Goal: Transaction & Acquisition: Purchase product/service

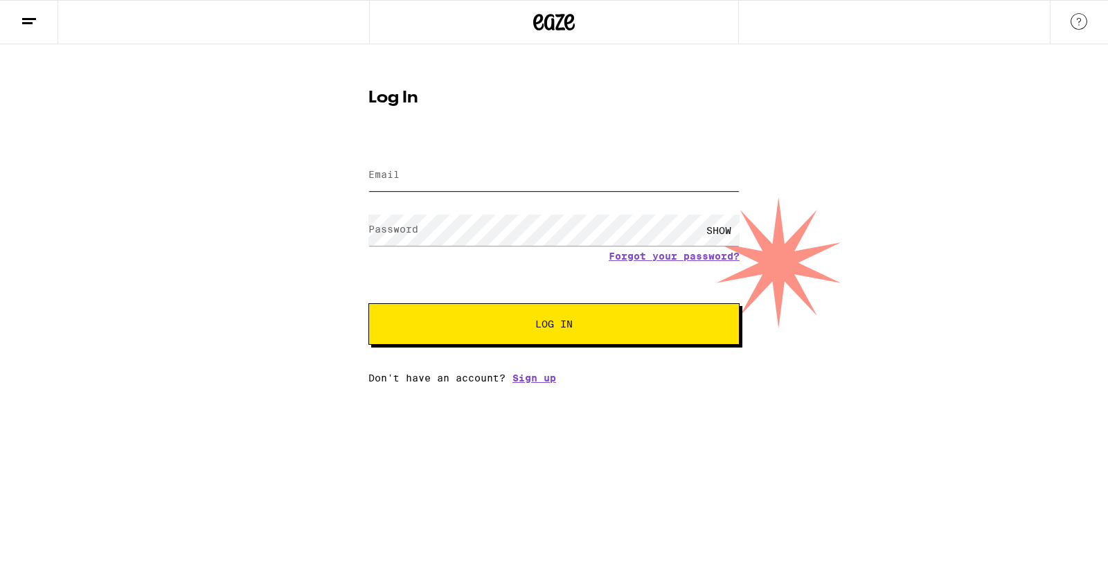
type input "[EMAIL_ADDRESS][PERSON_NAME][DOMAIN_NAME]"
click at [472, 321] on span "Log In" at bounding box center [554, 324] width 259 height 10
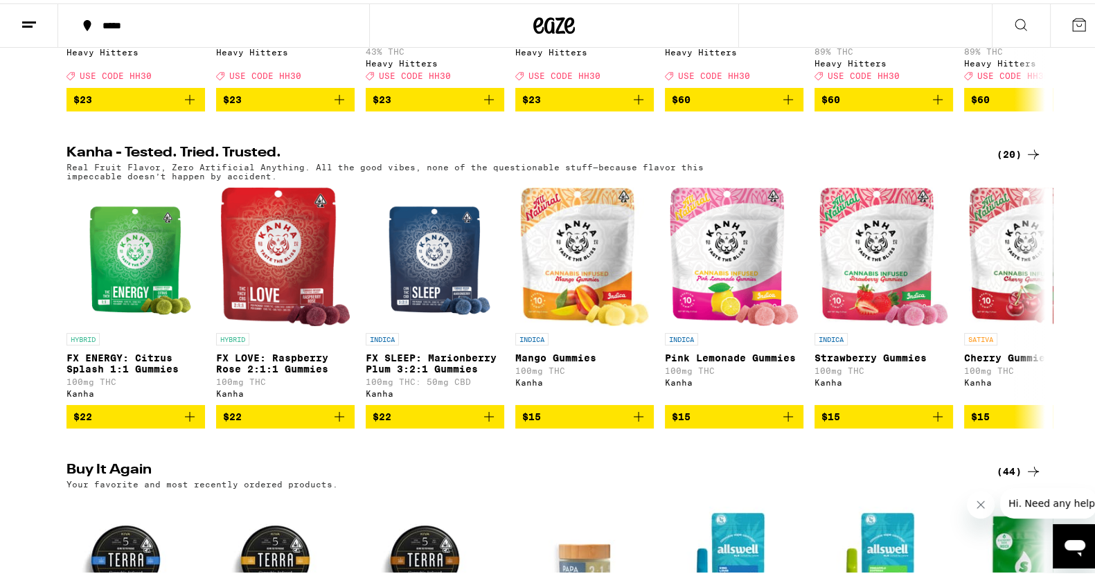
scroll to position [707, 0]
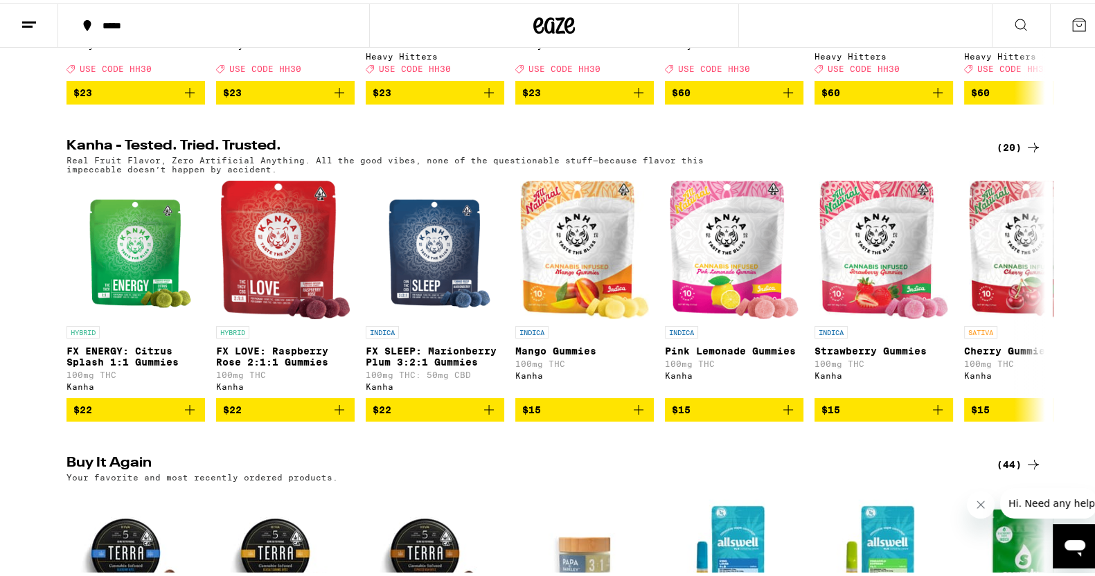
click at [1003, 152] on div "(20)" at bounding box center [1019, 144] width 45 height 17
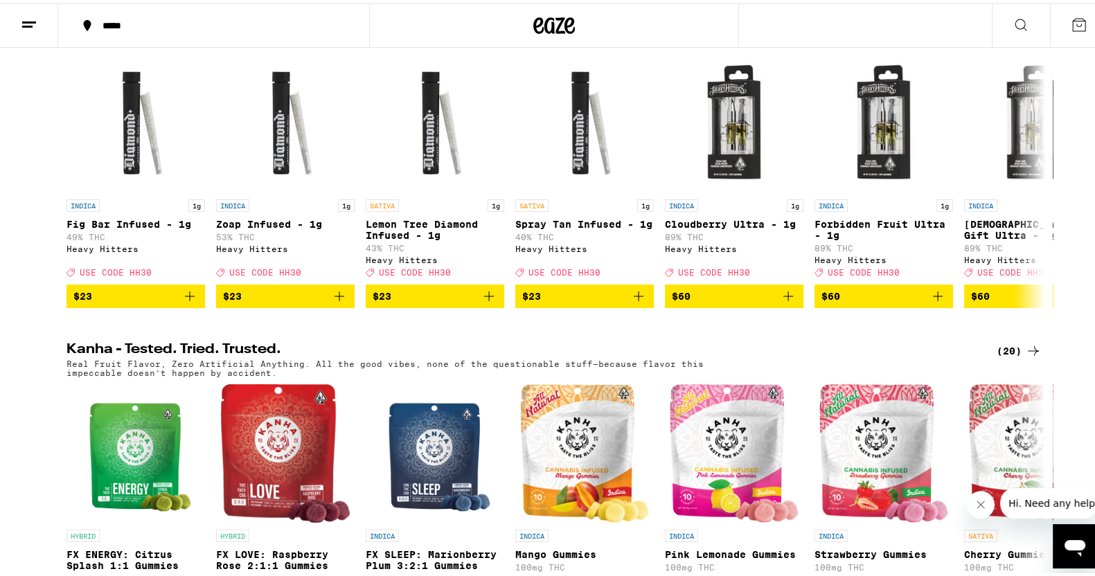
scroll to position [1008, 0]
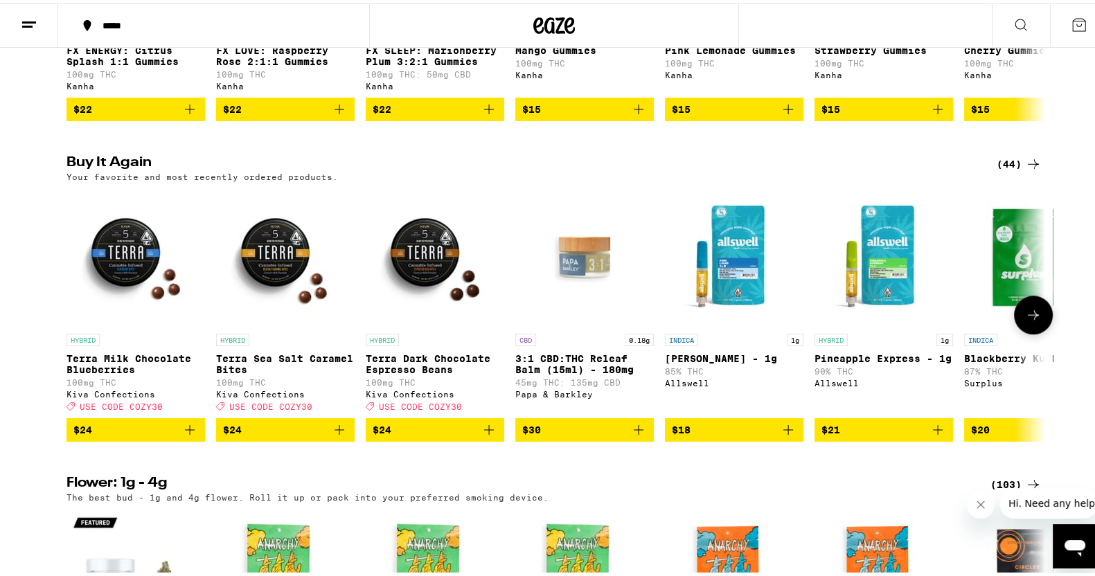
click at [488, 435] on icon "Add to bag" at bounding box center [489, 426] width 17 height 17
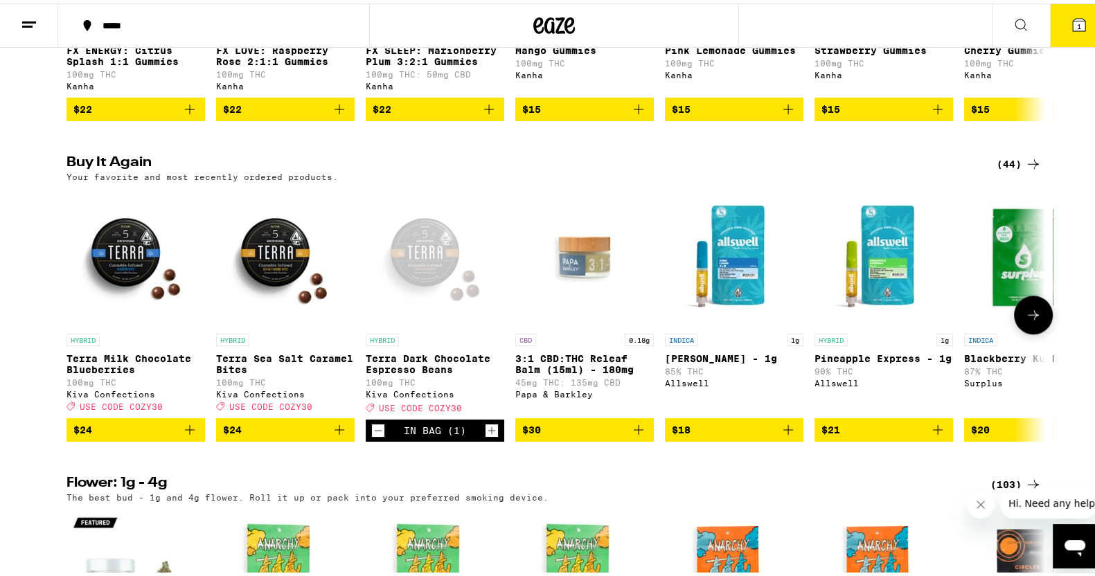
scroll to position [1051, 0]
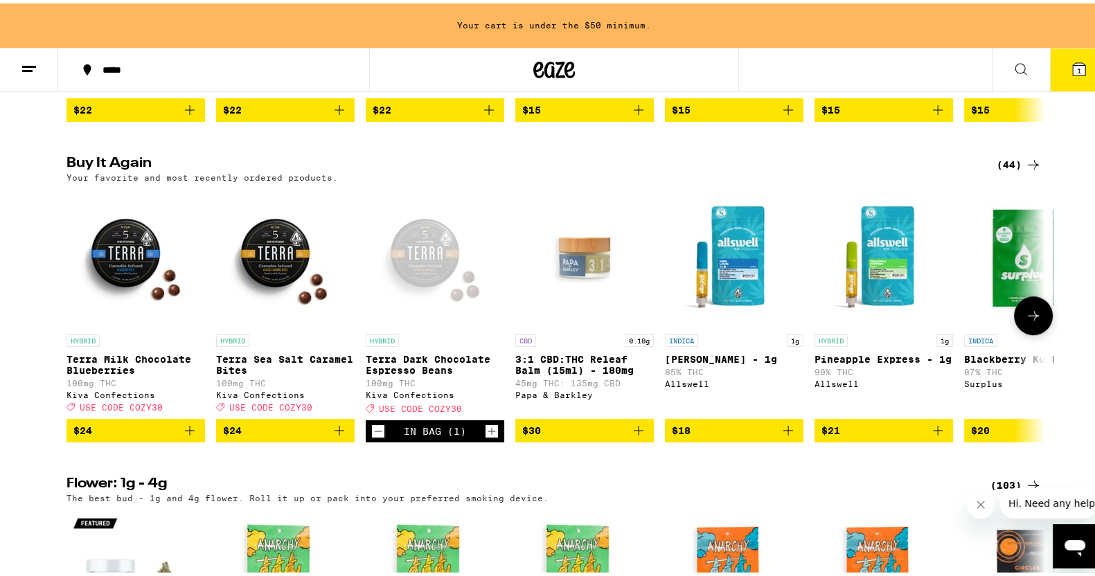
click at [331, 436] on icon "Add to bag" at bounding box center [339, 427] width 17 height 17
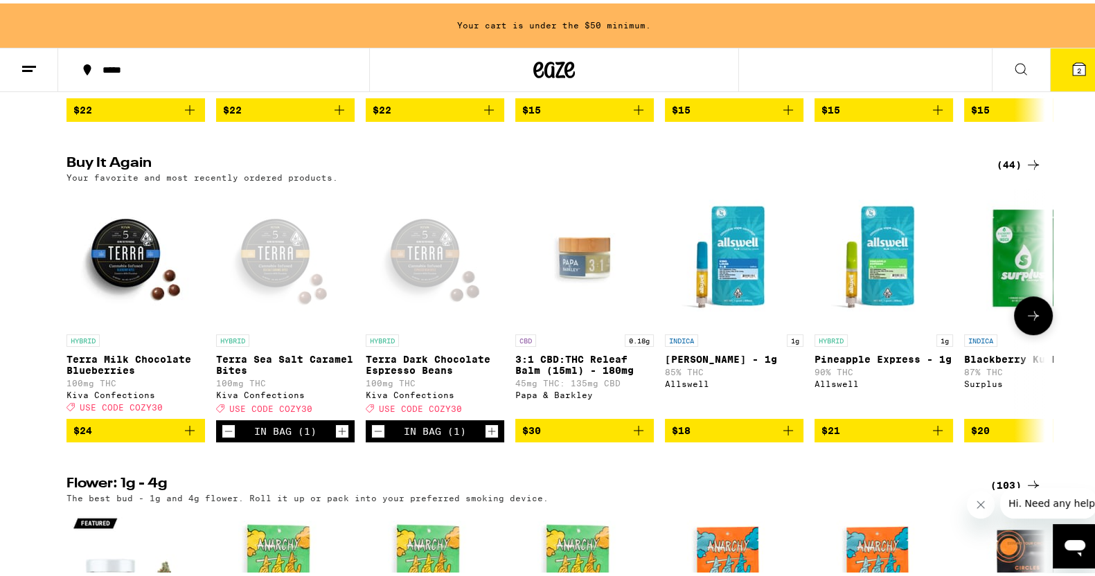
click at [1028, 321] on icon at bounding box center [1033, 312] width 17 height 17
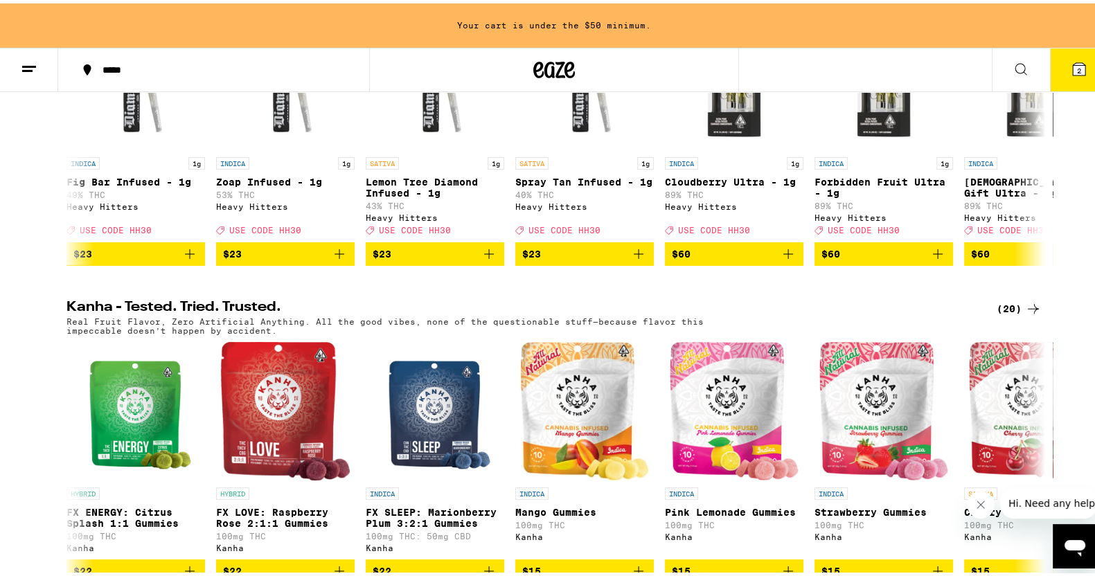
scroll to position [0, 0]
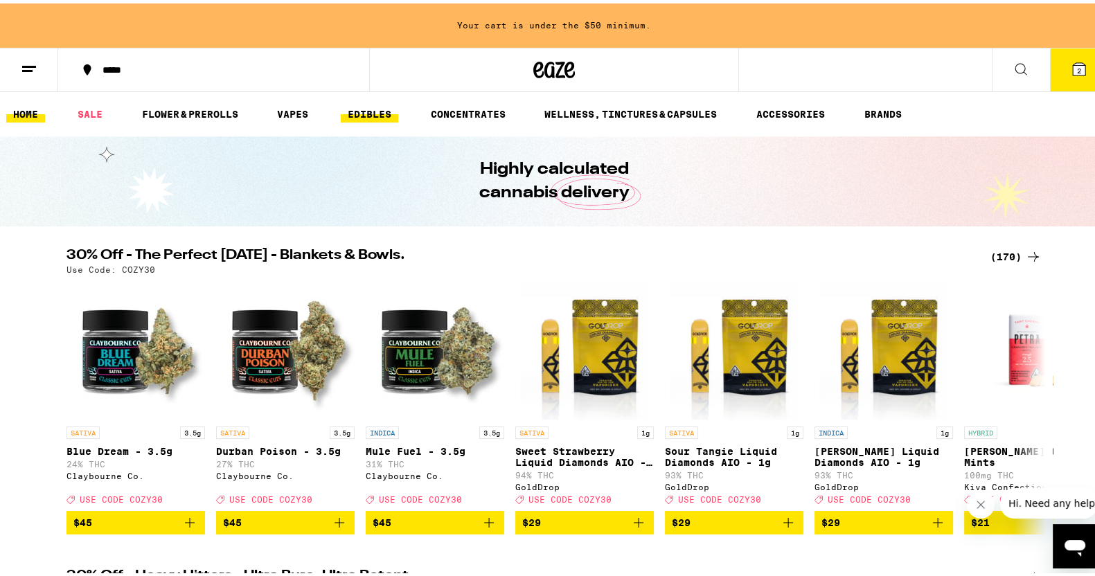
click at [377, 110] on link "EDIBLES" at bounding box center [369, 110] width 57 height 17
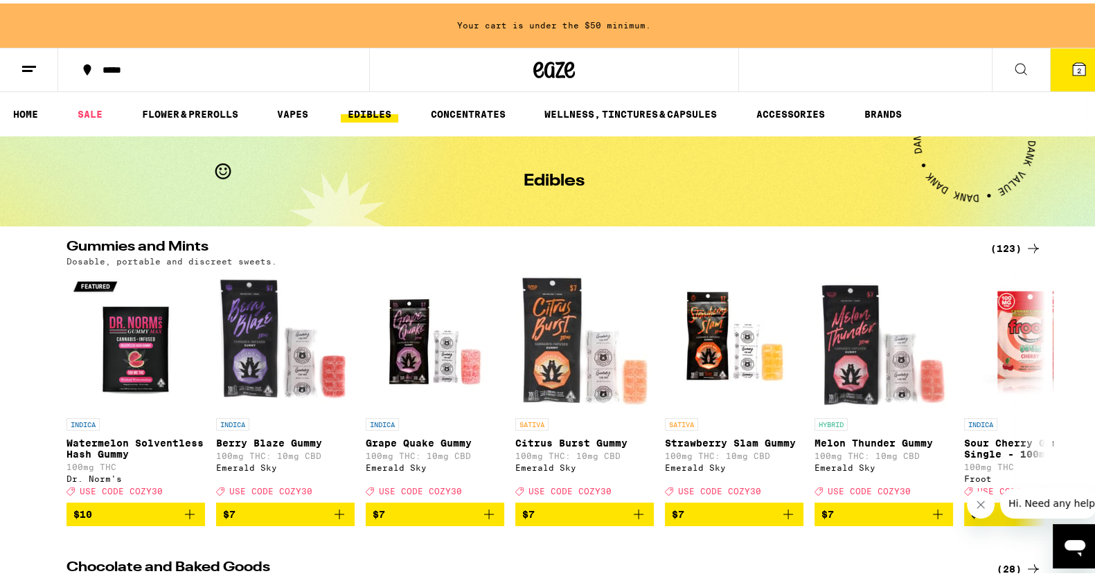
click at [1001, 246] on div "(123)" at bounding box center [1015, 245] width 51 height 17
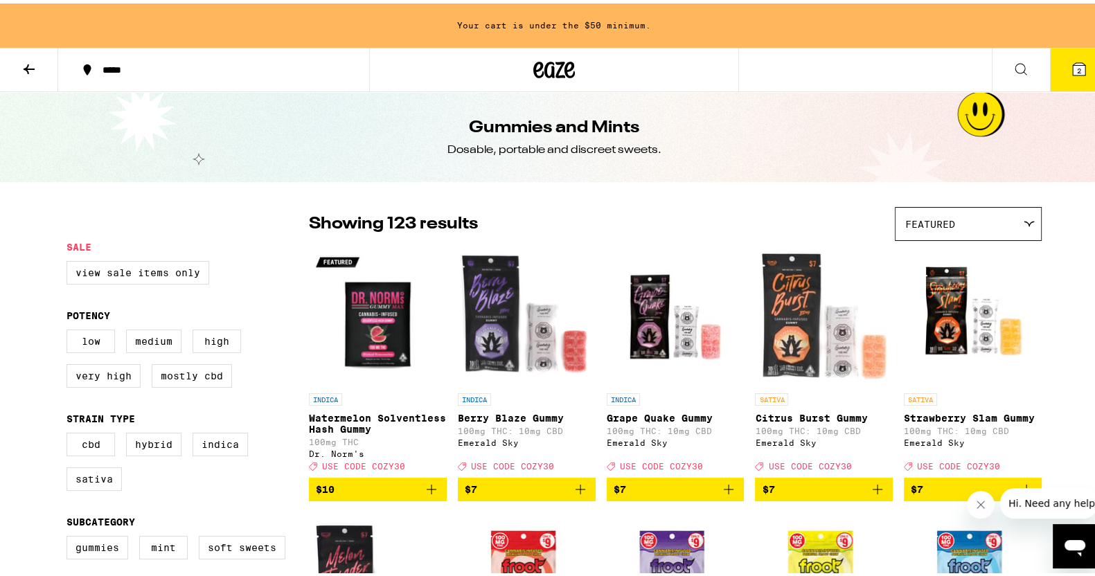
click at [1012, 57] on icon at bounding box center [1020, 65] width 17 height 17
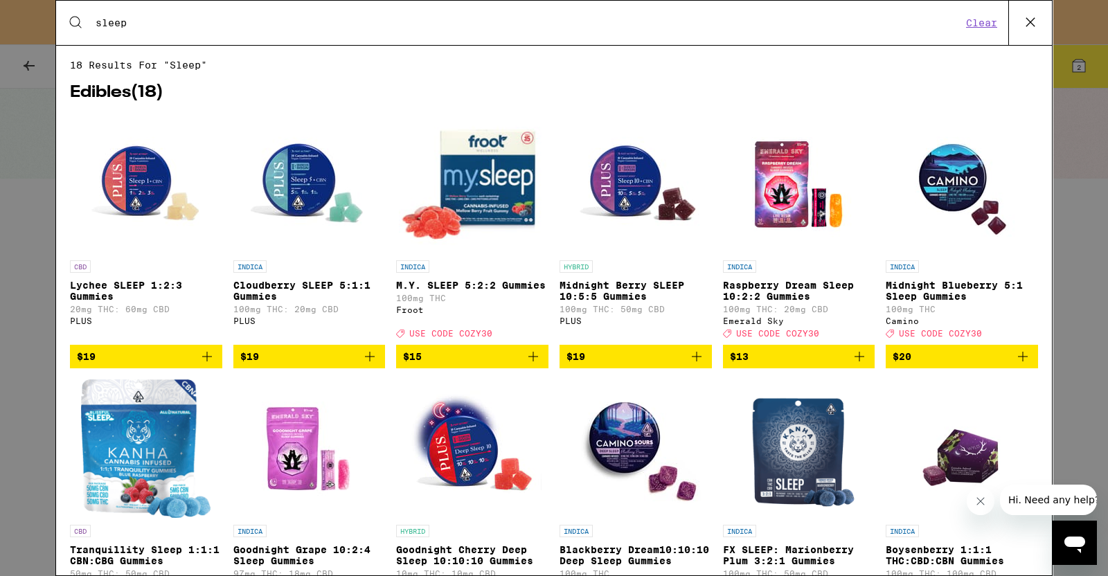
type input "sleep"
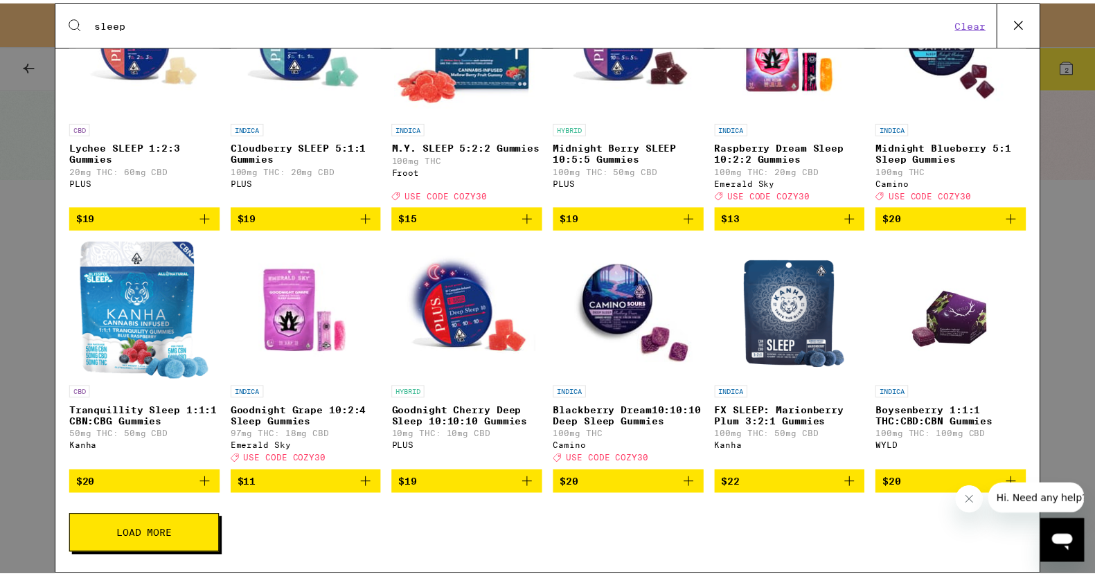
scroll to position [155, 0]
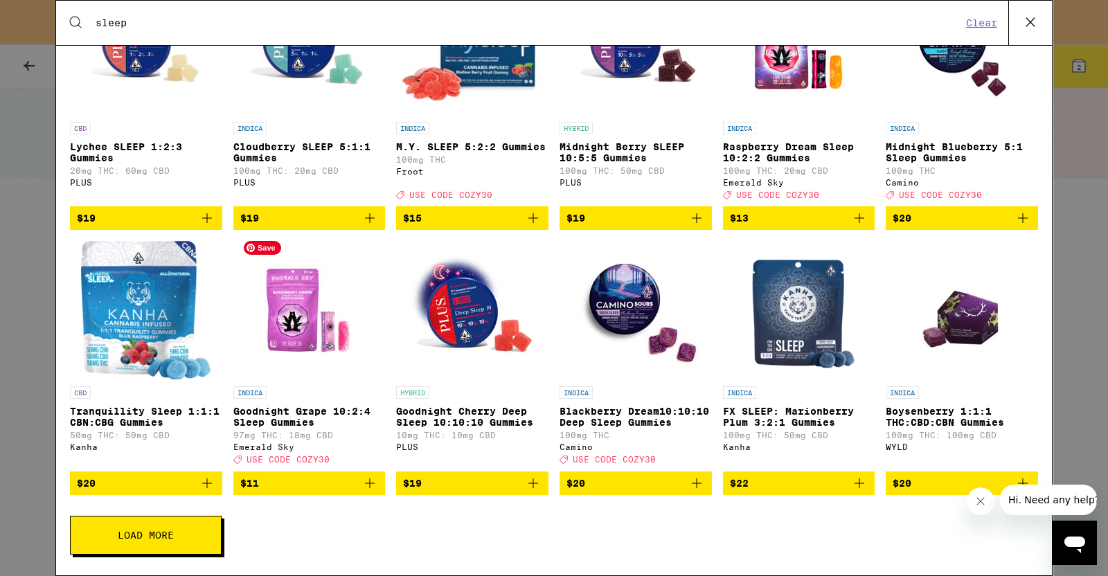
click at [292, 321] on img "Open page for Goodnight Grape 10:2:4 Sleep Gummies from Emerald Sky" at bounding box center [309, 310] width 139 height 139
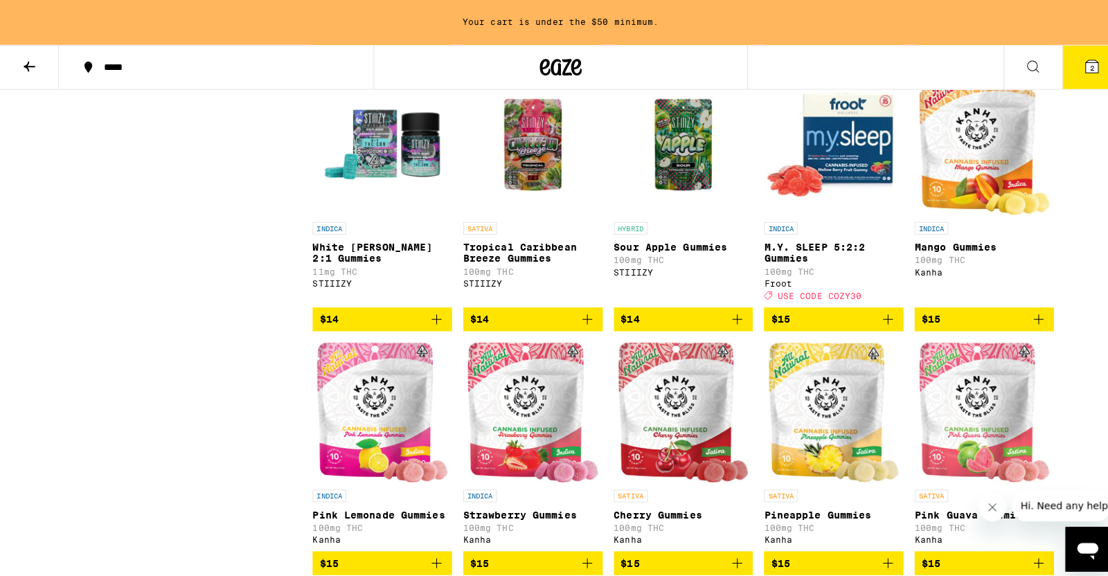
scroll to position [1766, 0]
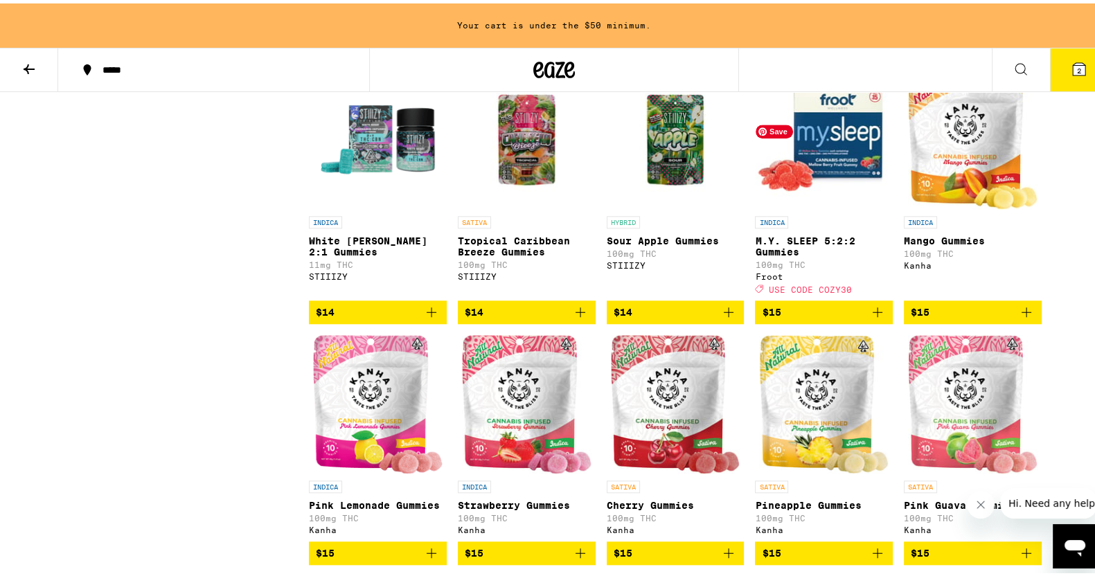
click at [828, 206] on img "Open page for M.Y. SLEEP 5:2:2 Gummies from Froot" at bounding box center [824, 136] width 138 height 139
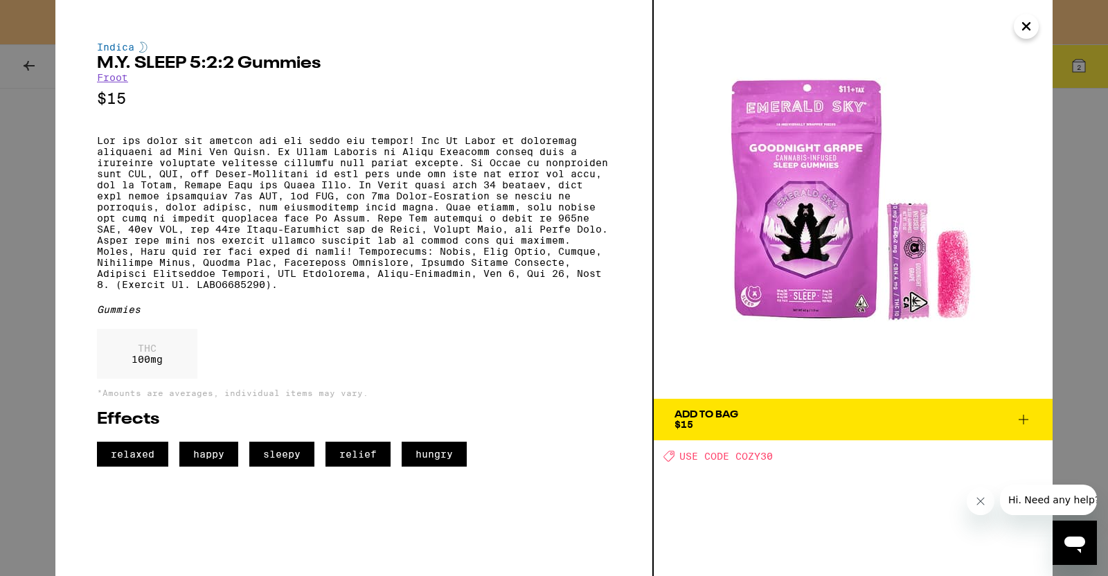
click at [742, 424] on span "Add To Bag $15" at bounding box center [853, 419] width 357 height 19
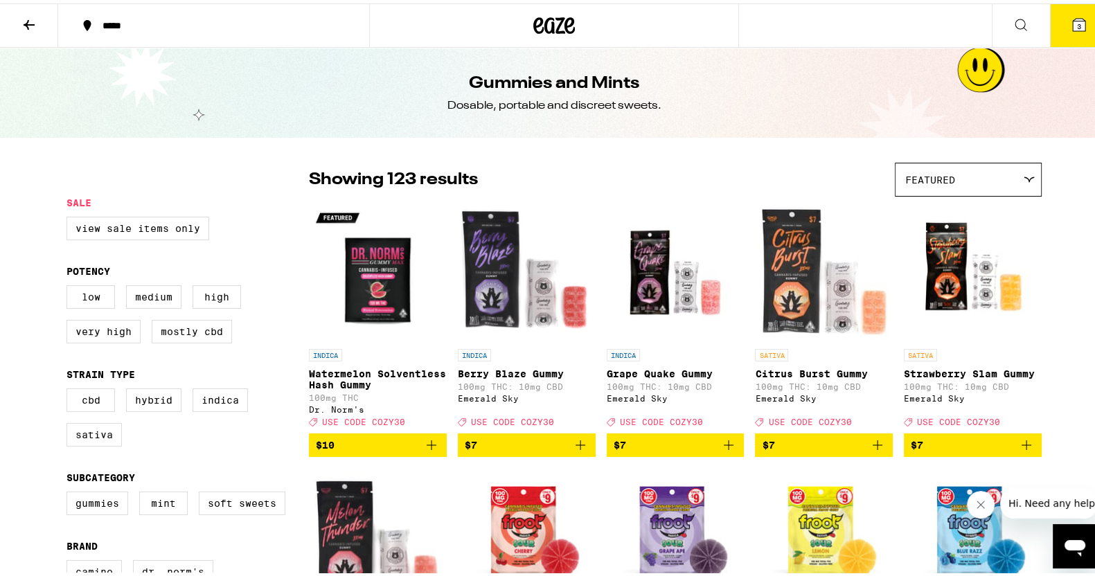
click at [26, 19] on icon at bounding box center [29, 22] width 11 height 10
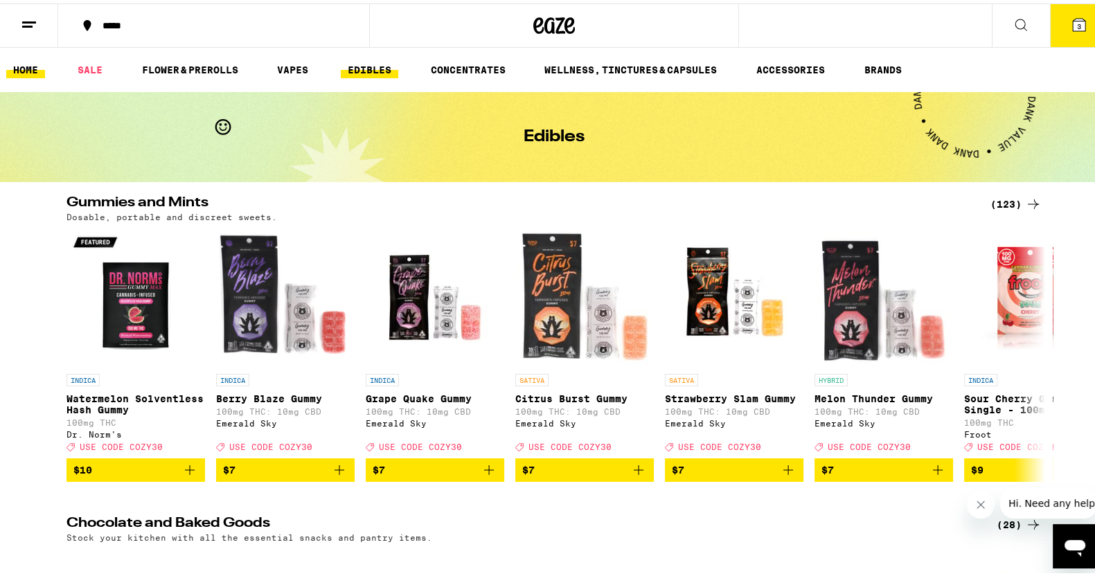
click at [22, 65] on link "HOME" at bounding box center [25, 66] width 39 height 17
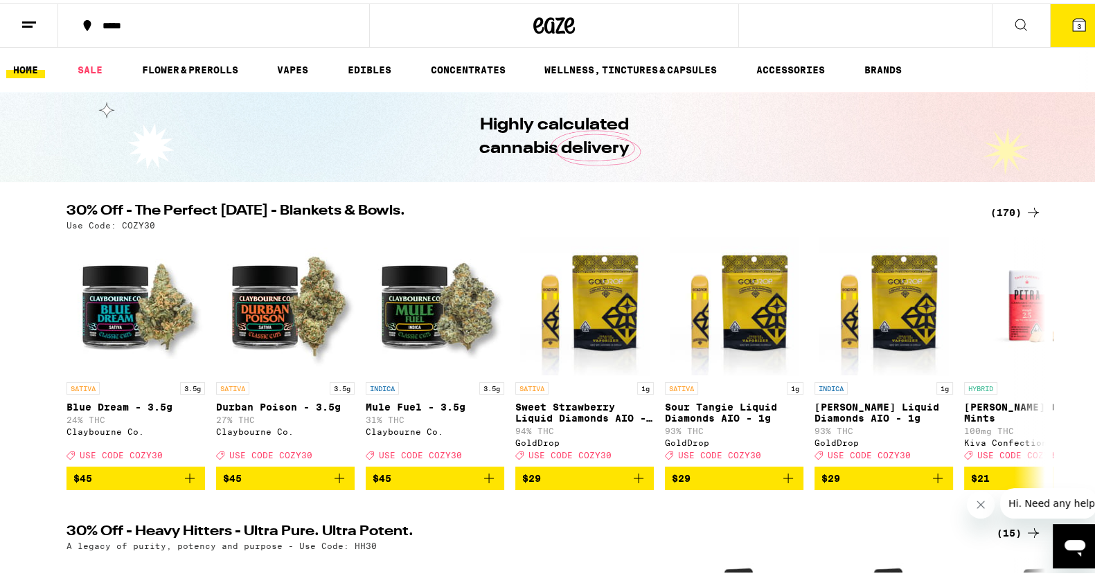
click at [998, 216] on div "(170)" at bounding box center [1015, 209] width 51 height 17
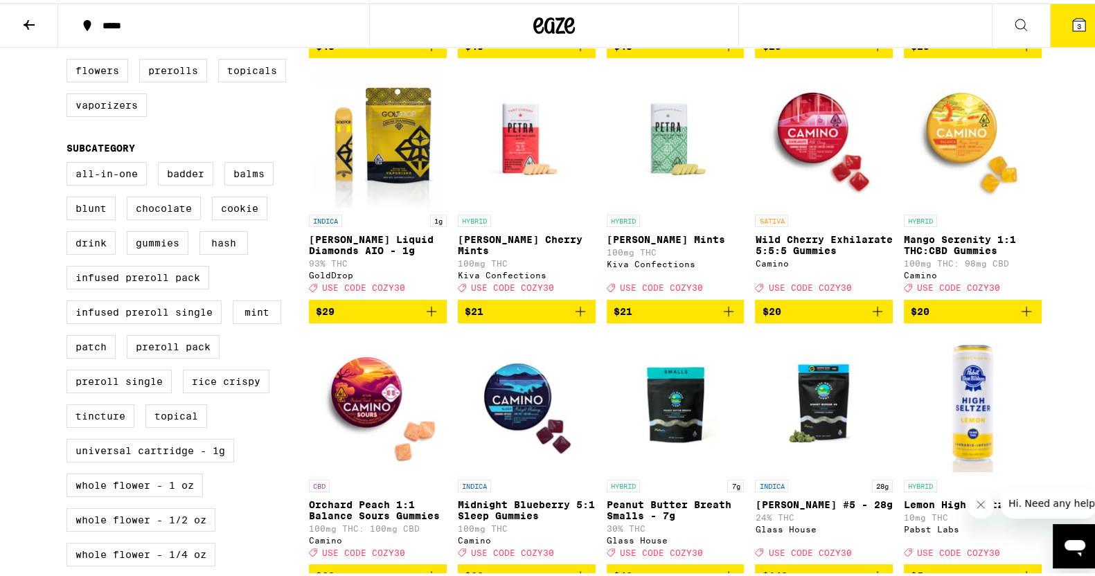
scroll to position [491, 0]
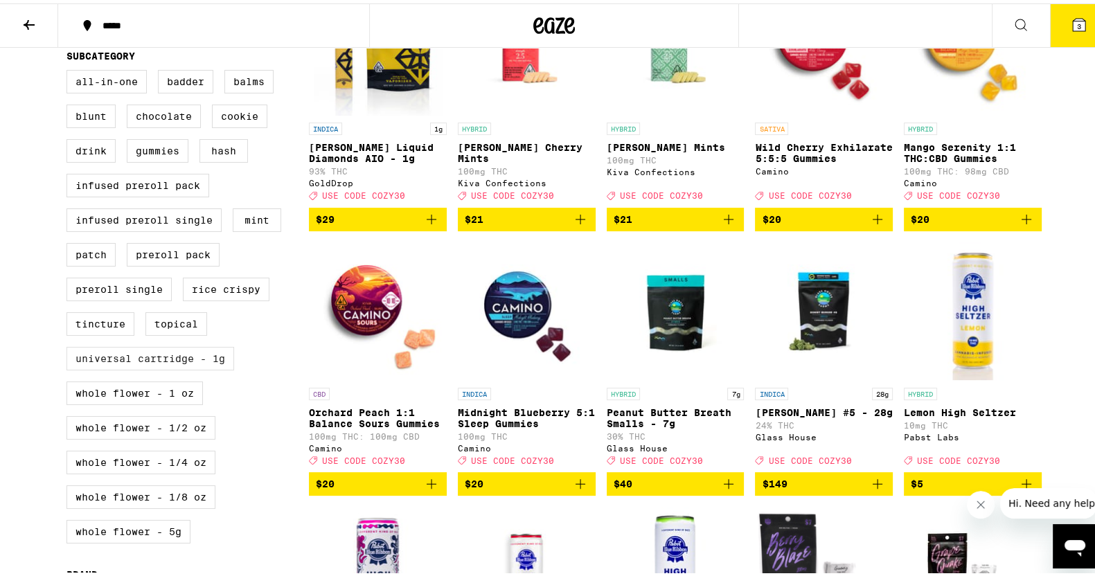
click at [141, 367] on label "Universal Cartridge - 1g" at bounding box center [150, 355] width 168 height 24
click at [70, 69] on input "Universal Cartridge - 1g" at bounding box center [69, 69] width 1 height 1
checkbox input "true"
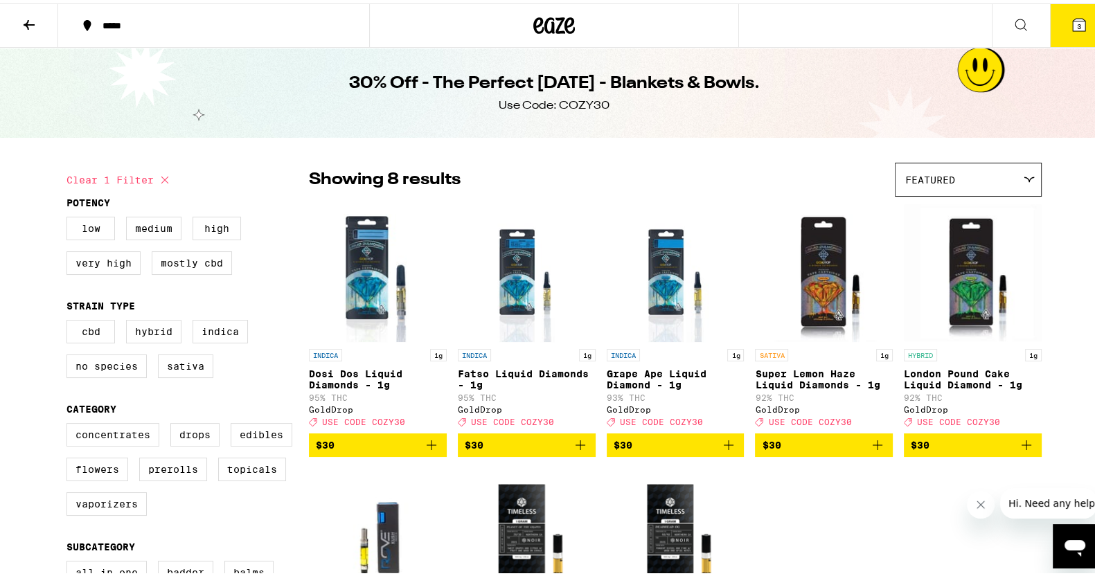
click at [37, 19] on icon at bounding box center [29, 21] width 17 height 17
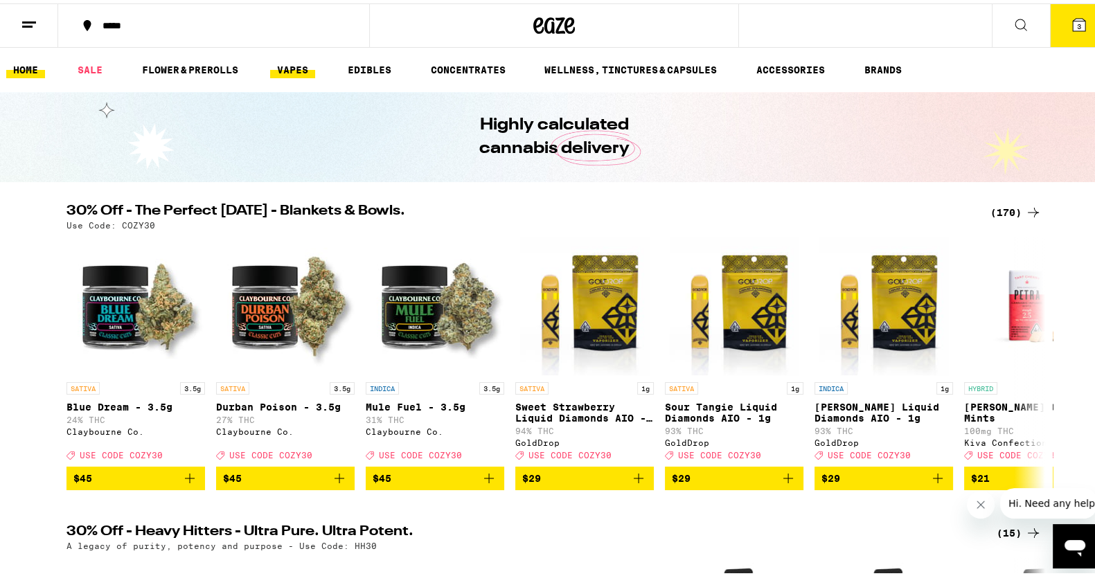
click at [294, 71] on link "VAPES" at bounding box center [292, 66] width 45 height 17
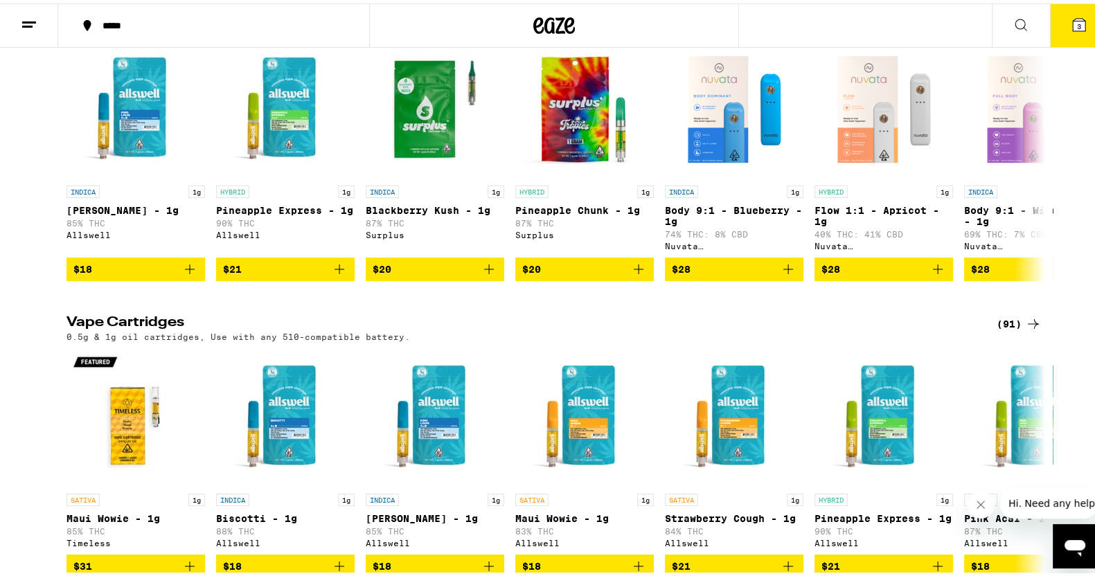
scroll to position [190, 0]
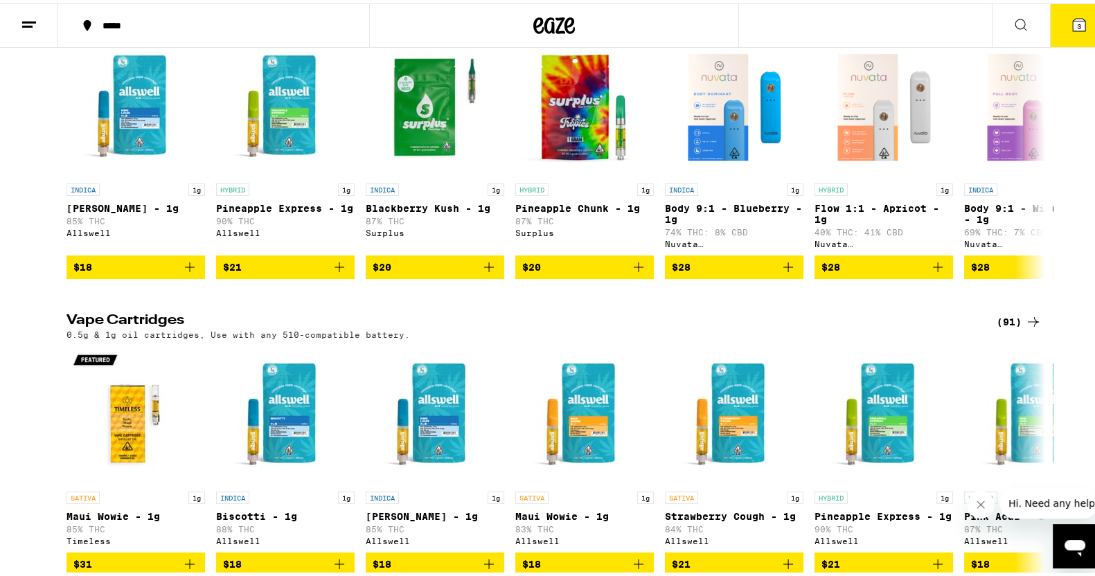
click at [1017, 327] on div "(91)" at bounding box center [1019, 318] width 45 height 17
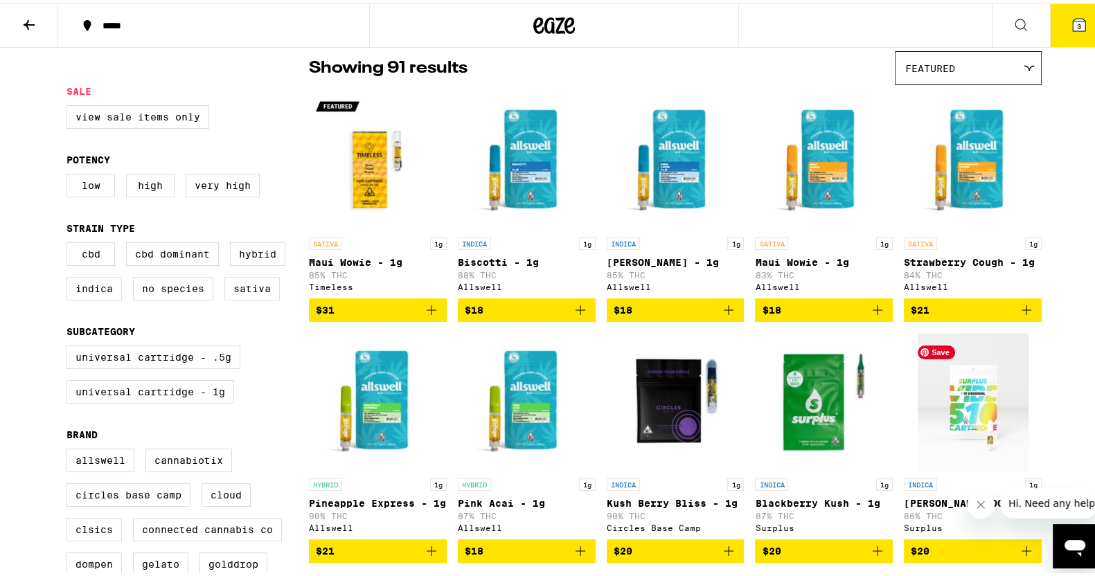
scroll to position [111, 0]
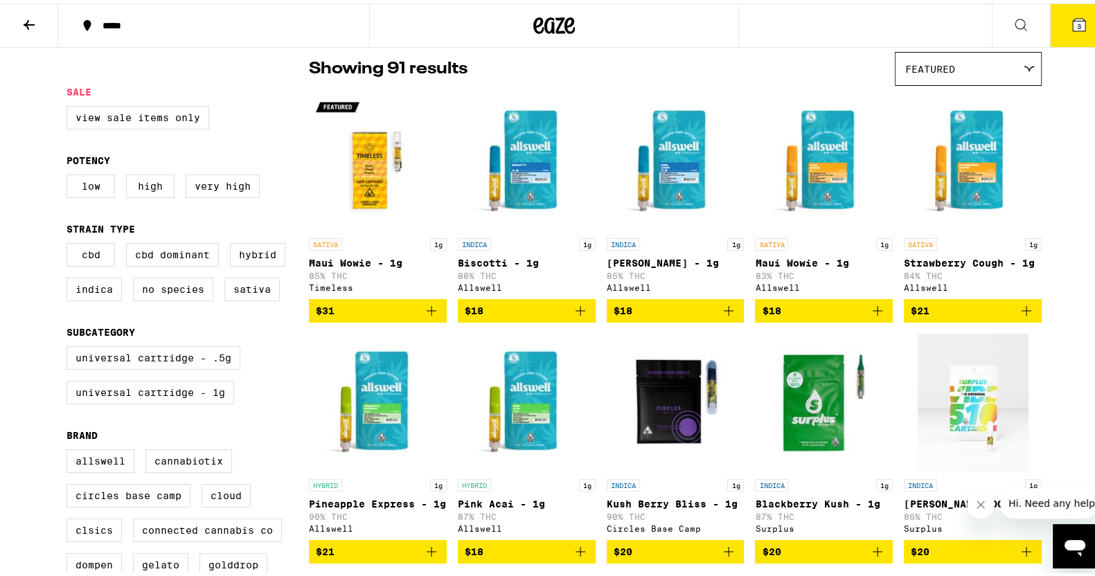
click at [723, 314] on icon "Add to bag" at bounding box center [728, 307] width 17 height 17
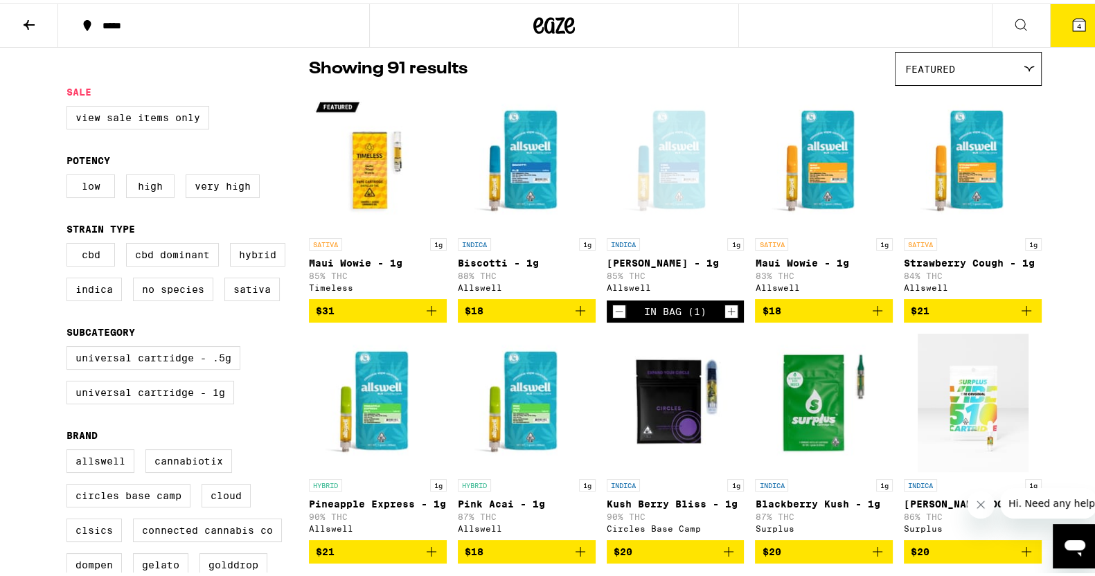
click at [727, 314] on icon "Increment" at bounding box center [731, 308] width 12 height 17
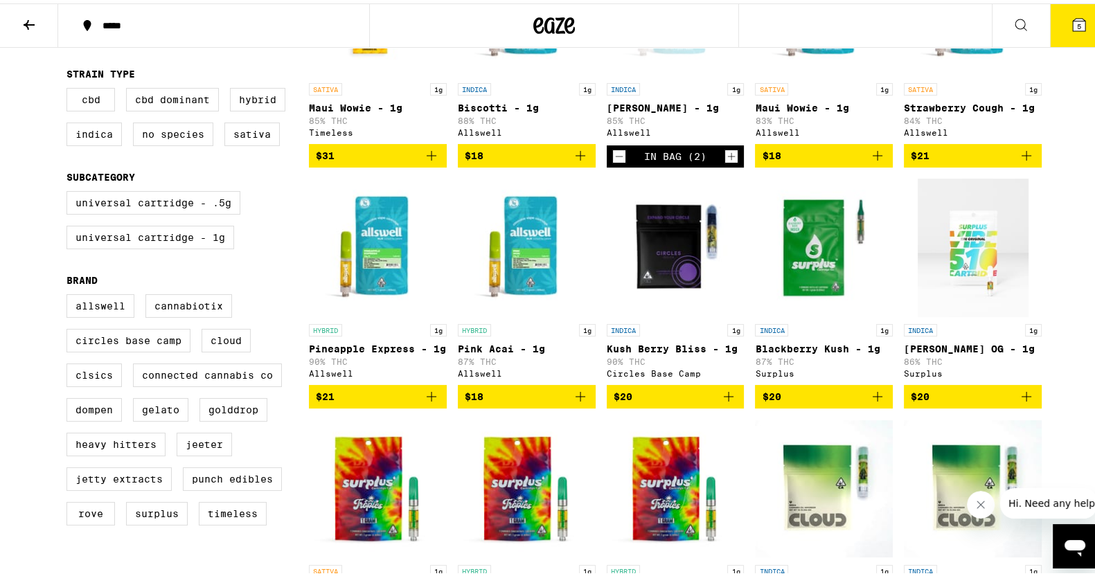
scroll to position [268, 0]
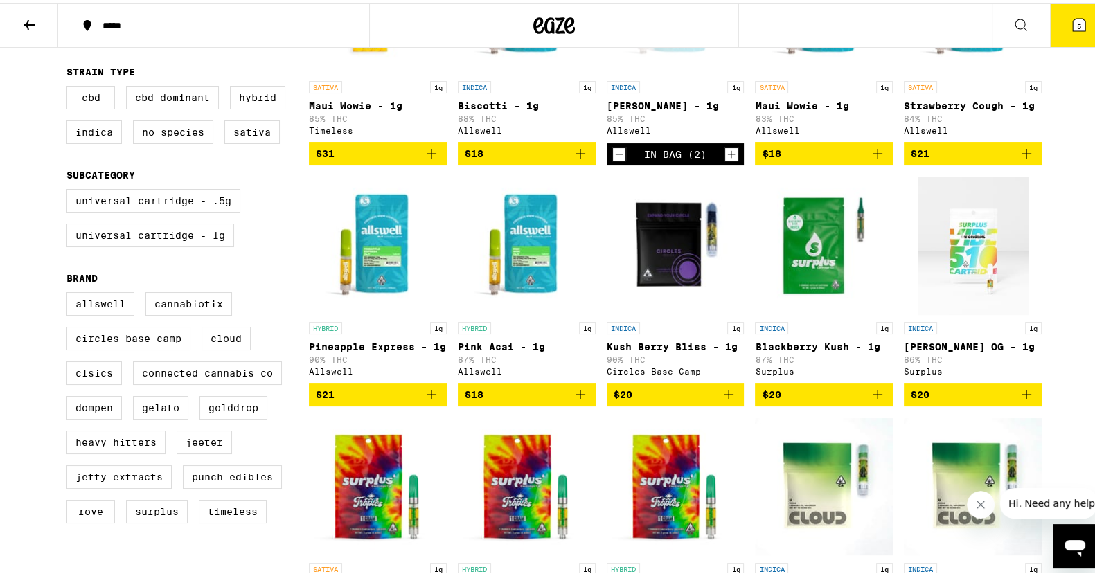
click at [724, 400] on icon "Add to bag" at bounding box center [728, 391] width 17 height 17
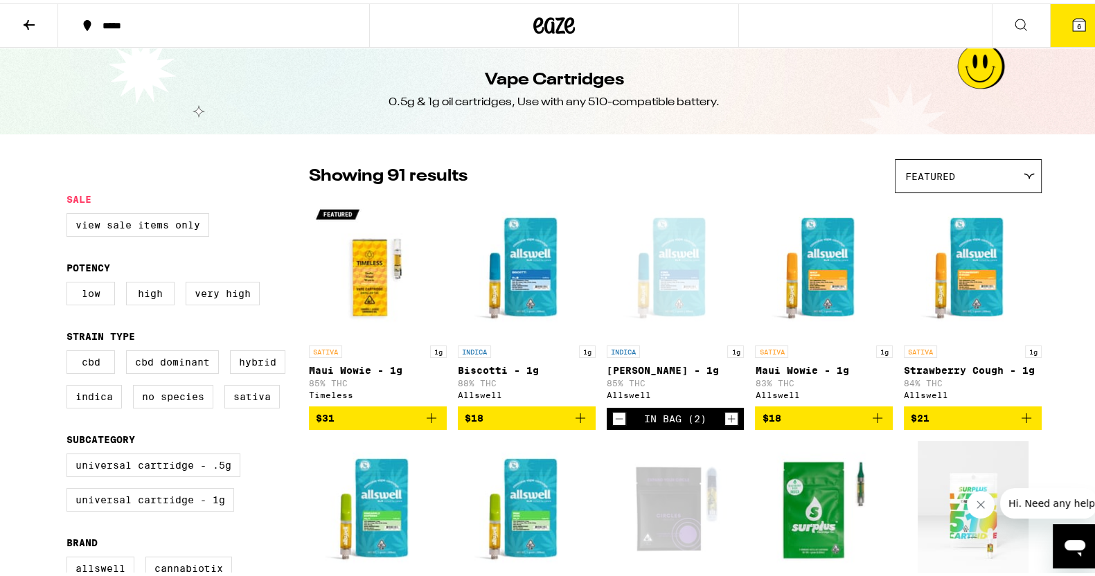
scroll to position [0, 0]
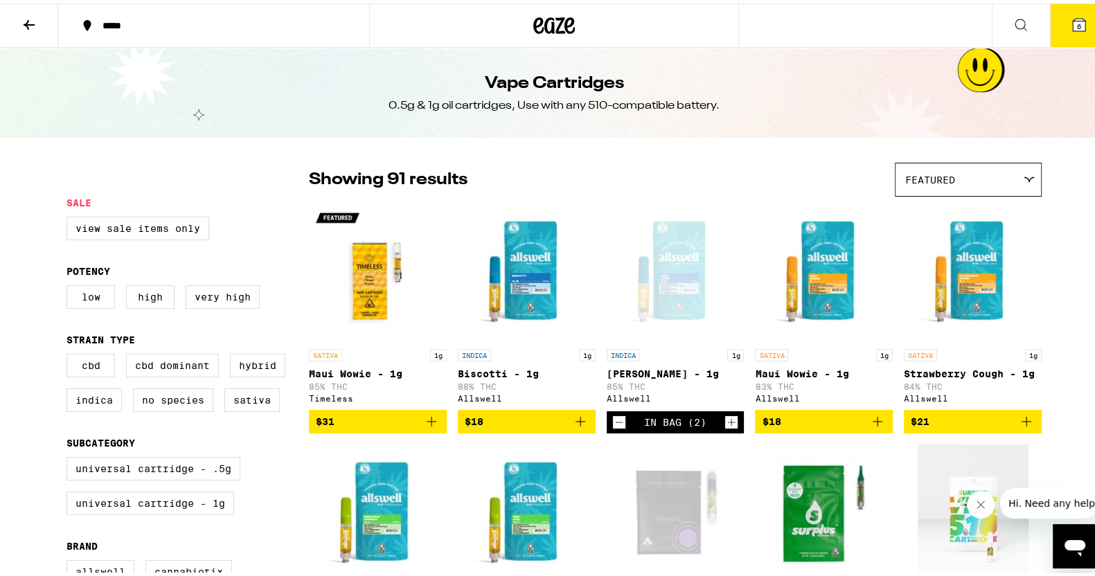
click at [1078, 33] on button "6" at bounding box center [1079, 22] width 58 height 43
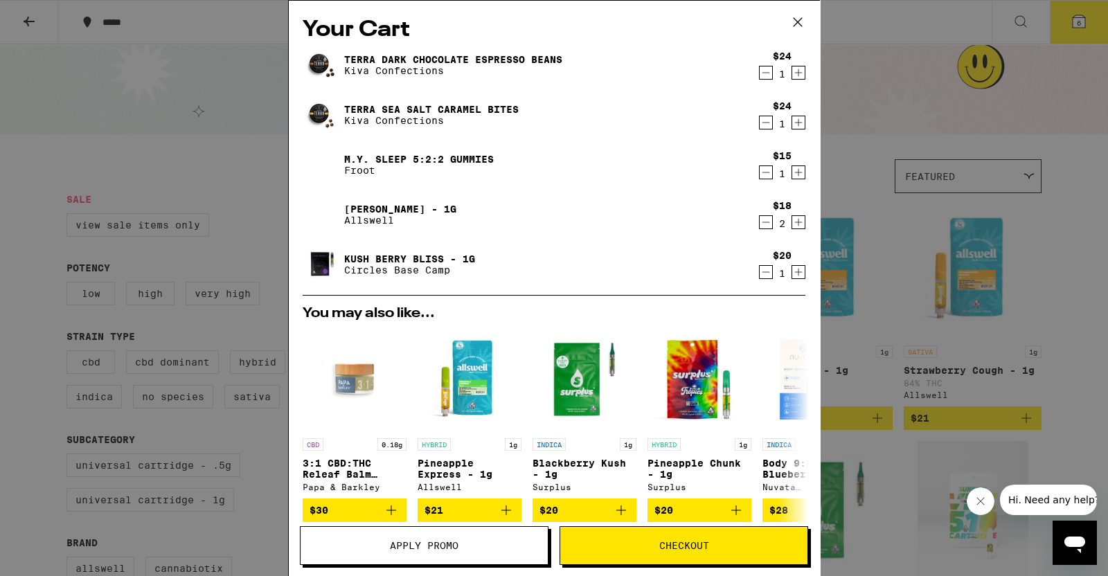
click at [696, 545] on span "Checkout" at bounding box center [684, 546] width 50 height 10
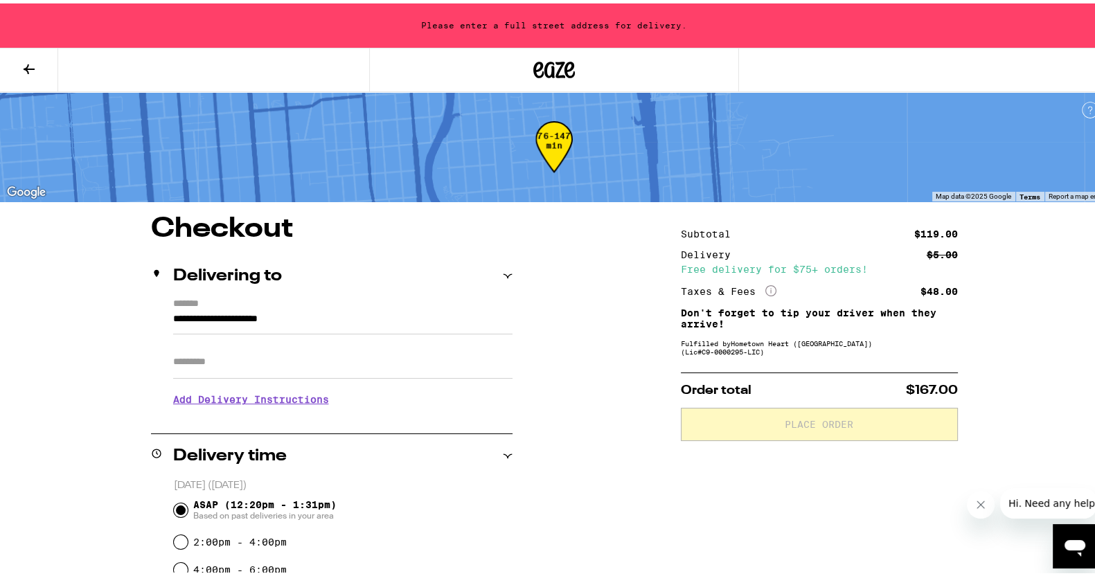
click at [188, 308] on input "**********" at bounding box center [342, 319] width 339 height 24
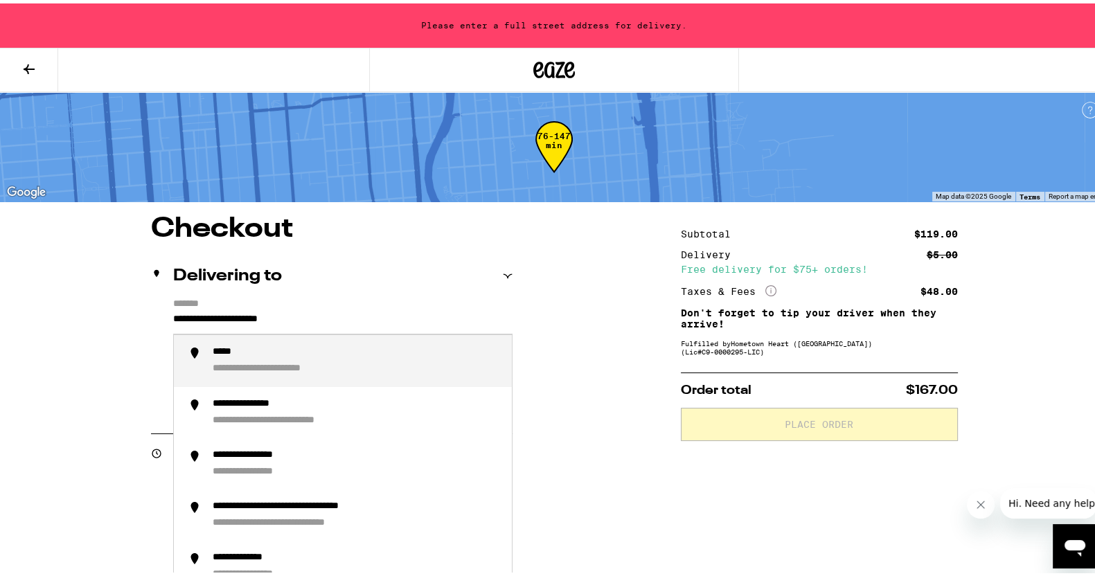
click at [173, 316] on input "**********" at bounding box center [342, 319] width 339 height 24
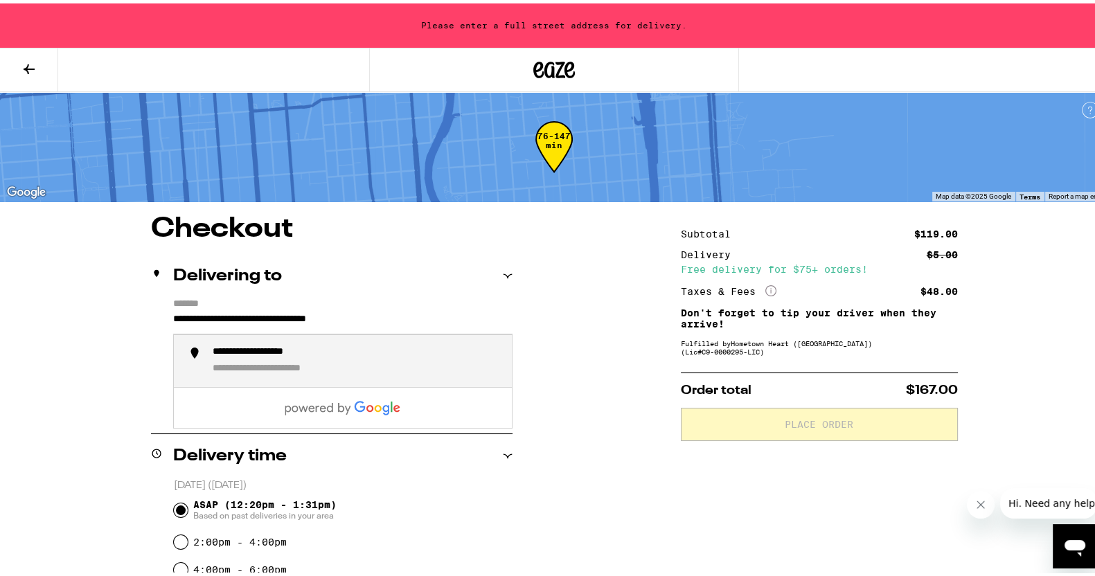
click at [259, 369] on div "**********" at bounding box center [291, 365] width 157 height 12
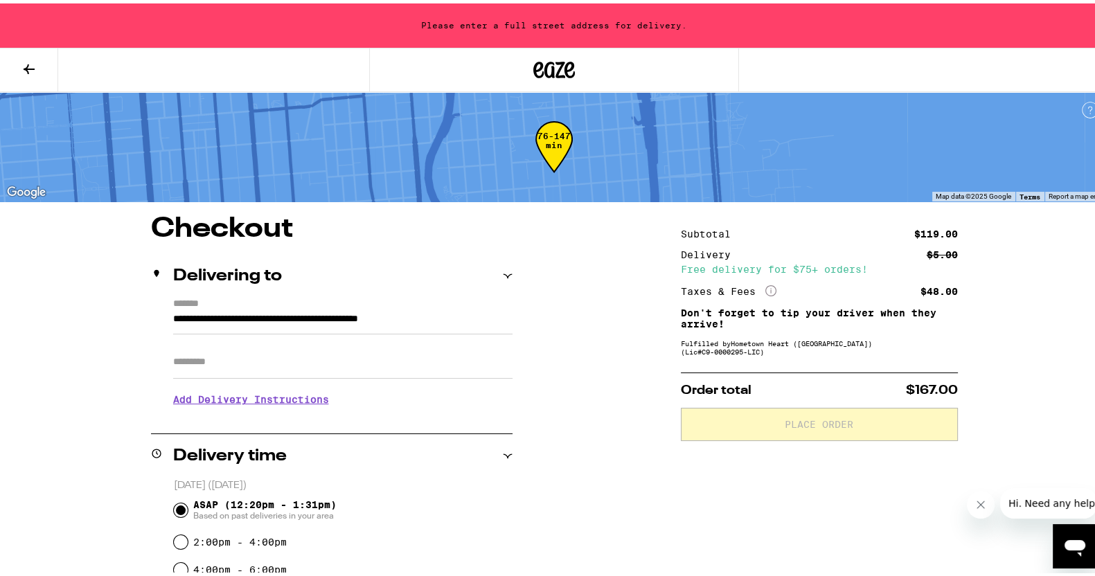
type input "**********"
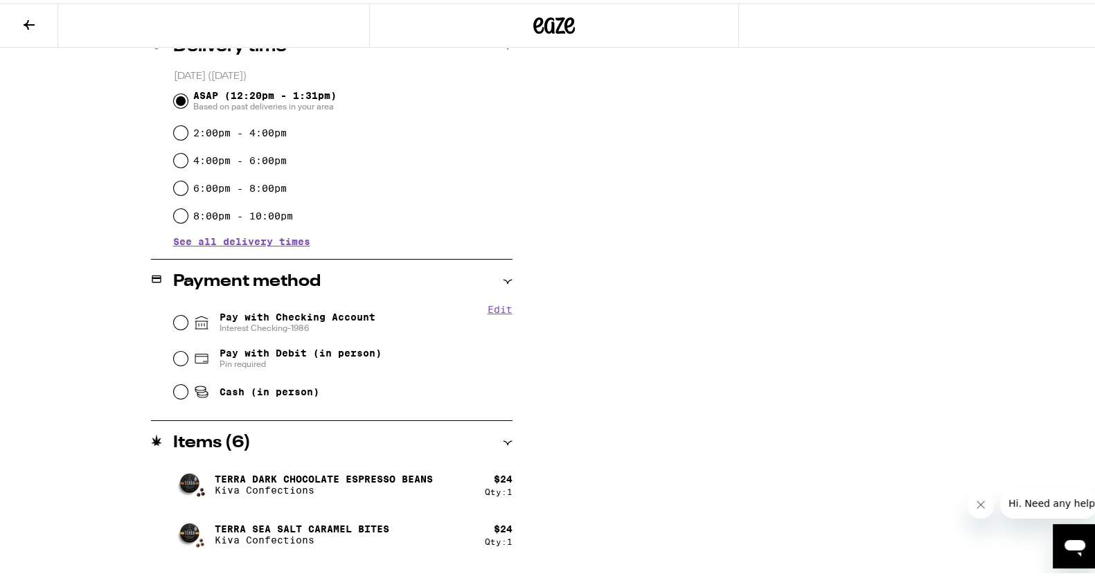
scroll to position [366, 0]
click at [174, 313] on input "Pay with Checking Account Interest Checking-1986" at bounding box center [181, 318] width 14 height 14
radio input "true"
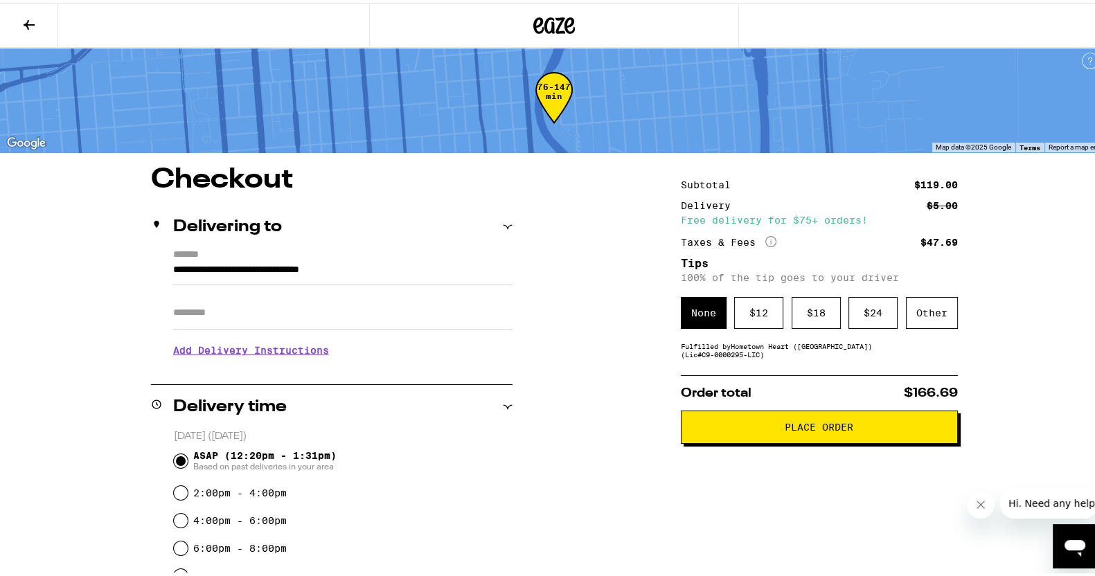
scroll to position [0, 0]
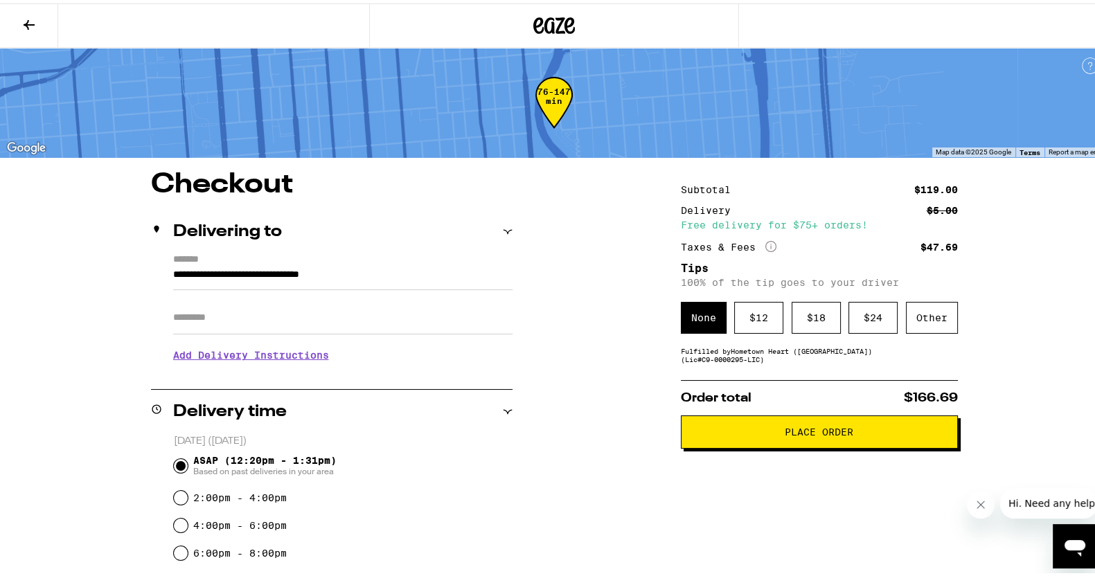
click at [768, 431] on span "Place Order" at bounding box center [819, 429] width 253 height 10
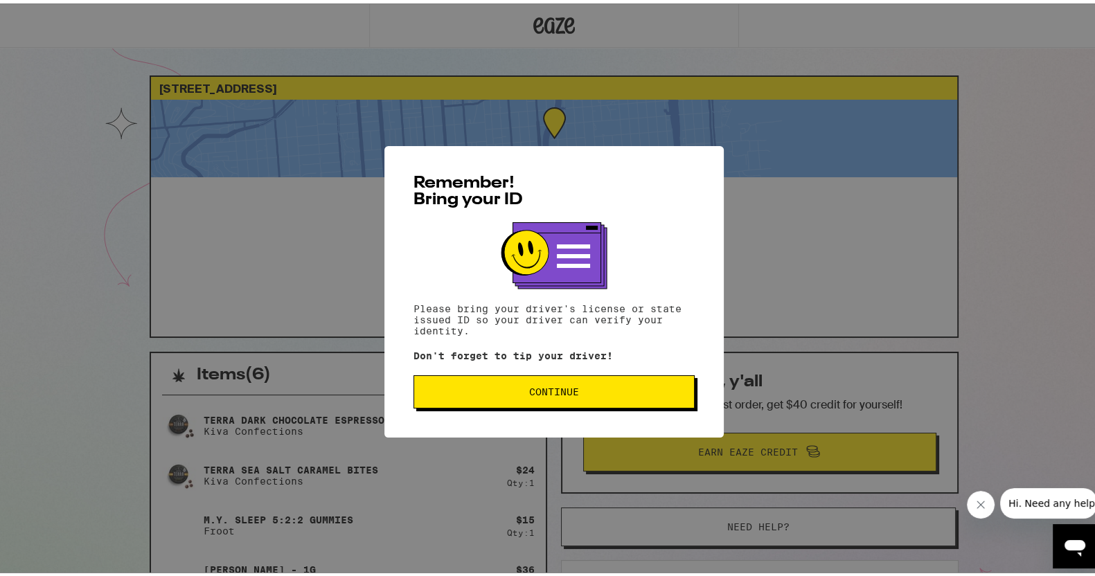
click at [605, 384] on button "Continue" at bounding box center [553, 388] width 281 height 33
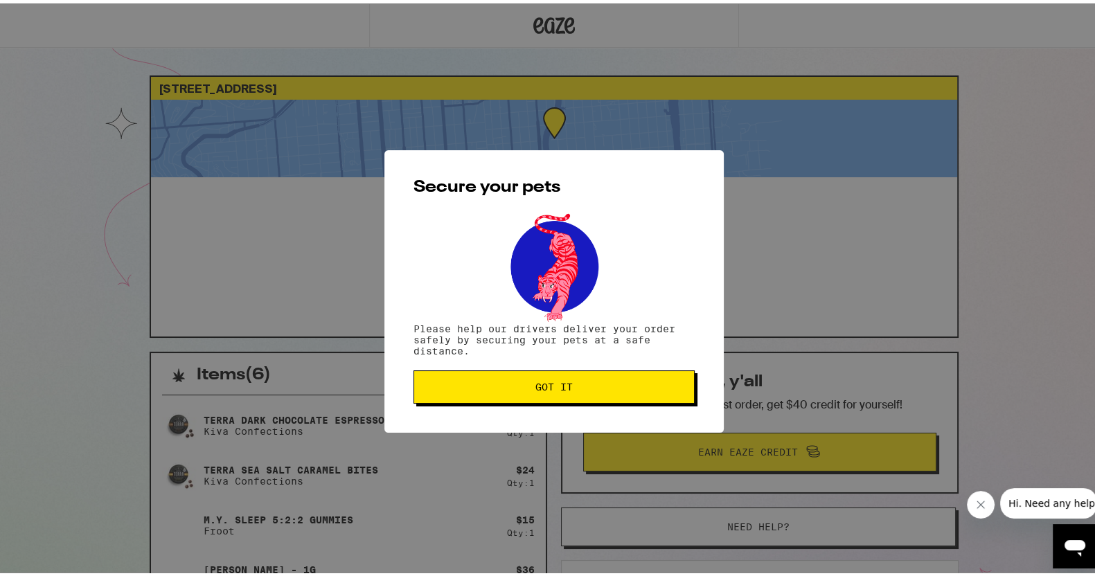
click at [605, 384] on span "Got it" at bounding box center [554, 384] width 258 height 10
